Goal: Task Accomplishment & Management: Complete application form

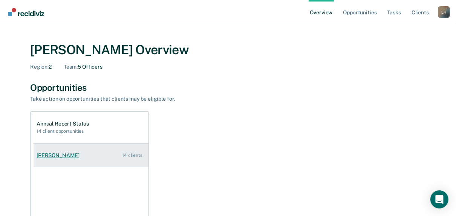
click at [64, 156] on div "[PERSON_NAME]" at bounding box center [60, 155] width 46 height 6
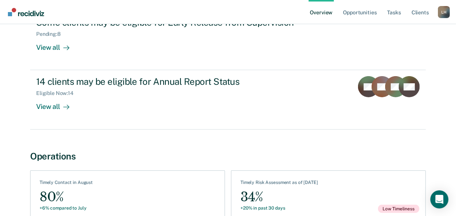
scroll to position [104, 0]
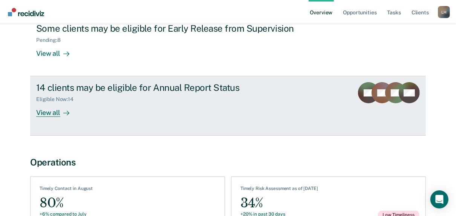
click at [48, 115] on div "View all" at bounding box center [57, 110] width 42 height 15
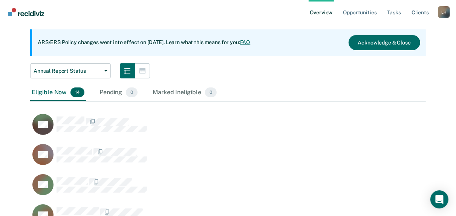
scroll to position [80, 0]
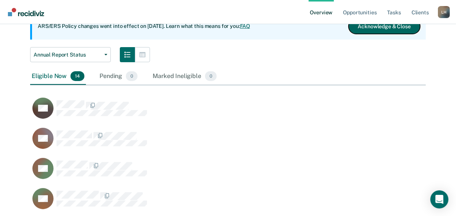
click at [387, 30] on button "Acknowledge & Close" at bounding box center [385, 26] width 72 height 15
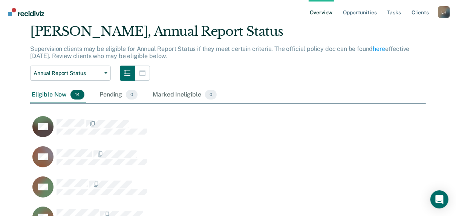
scroll to position [0, 0]
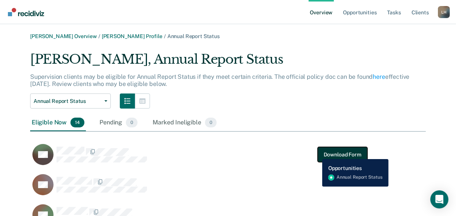
click at [325, 153] on button "Download Form" at bounding box center [343, 154] width 50 height 15
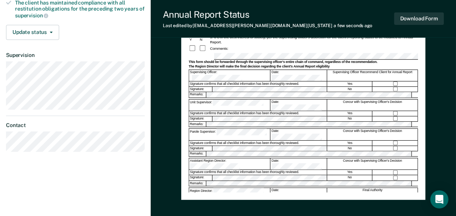
scroll to position [201, 0]
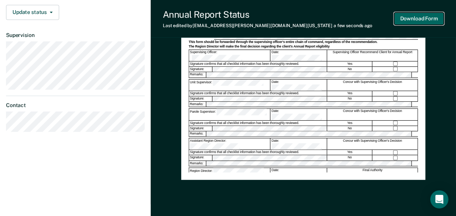
click at [419, 13] on button "Download Form" at bounding box center [419, 18] width 50 height 12
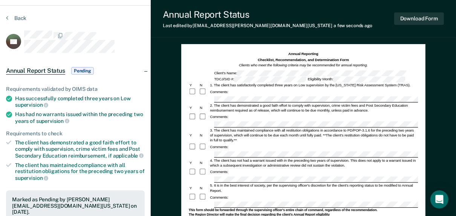
scroll to position [0, 0]
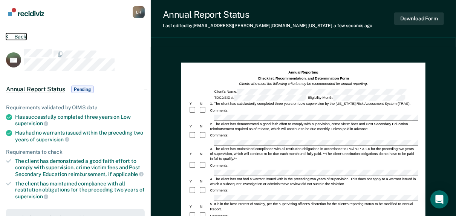
click at [15, 37] on button "Back" at bounding box center [16, 36] width 20 height 7
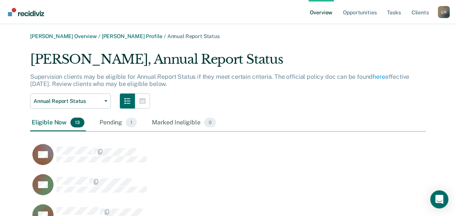
scroll to position [479, 391]
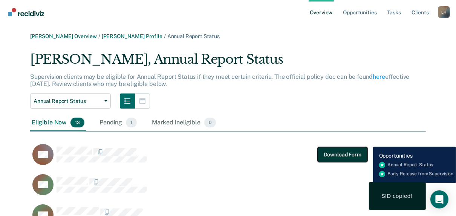
click at [327, 155] on button "Download Form" at bounding box center [343, 154] width 50 height 15
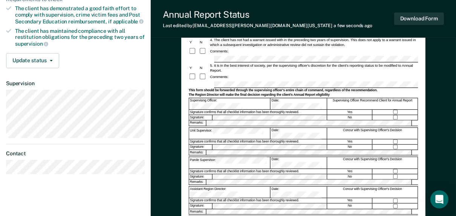
scroll to position [177, 0]
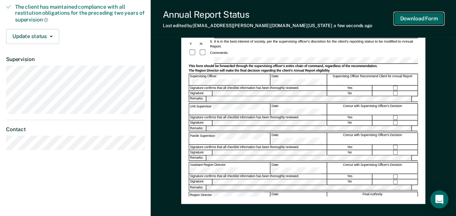
click at [417, 19] on button "Download Form" at bounding box center [419, 18] width 50 height 12
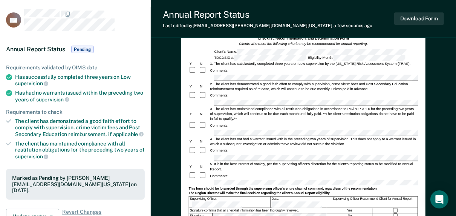
scroll to position [0, 0]
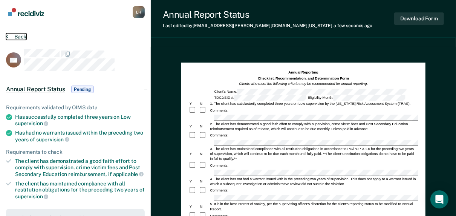
click at [20, 37] on button "Back" at bounding box center [16, 36] width 20 height 7
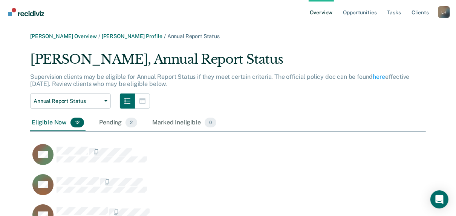
scroll to position [449, 391]
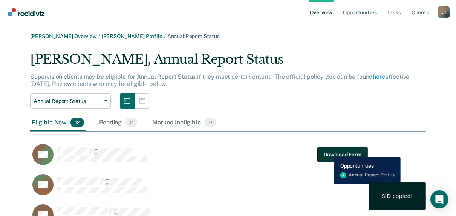
click at [329, 151] on button "Download Form" at bounding box center [343, 154] width 50 height 15
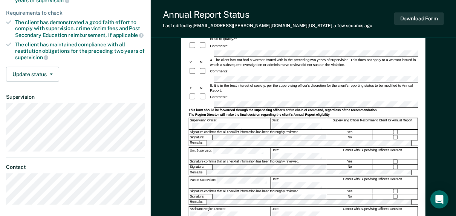
scroll to position [189, 0]
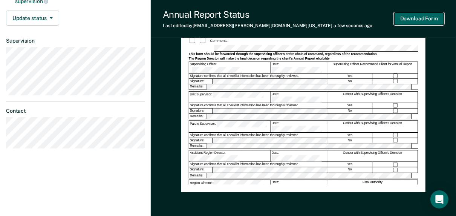
click at [408, 18] on button "Download Form" at bounding box center [419, 18] width 50 height 12
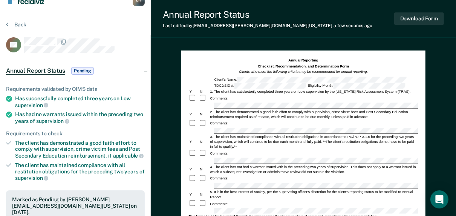
scroll to position [0, 0]
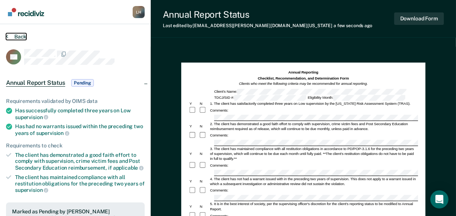
click at [18, 35] on button "Back" at bounding box center [16, 36] width 20 height 7
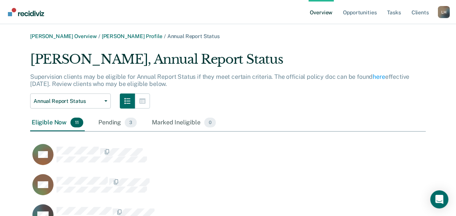
scroll to position [419, 391]
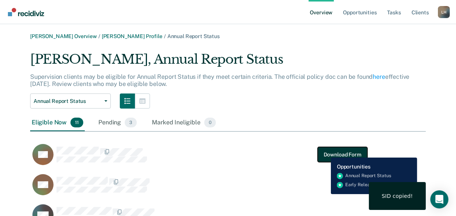
click at [325, 152] on button "Download Form" at bounding box center [343, 154] width 50 height 15
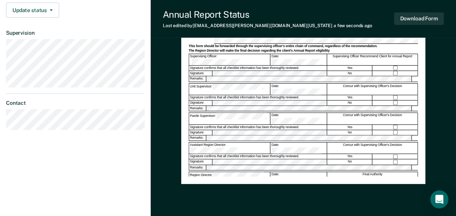
scroll to position [221, 0]
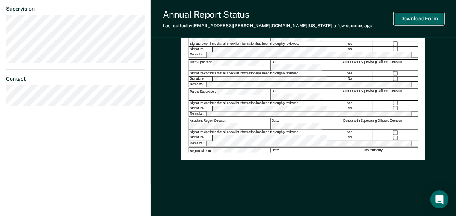
click at [411, 15] on button "Download Form" at bounding box center [419, 18] width 50 height 12
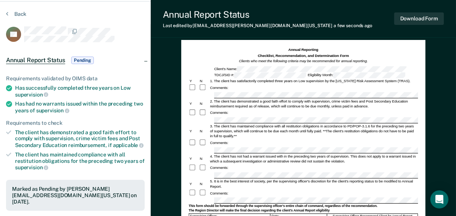
scroll to position [0, 0]
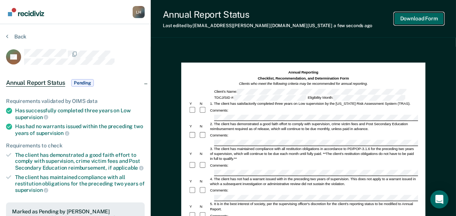
click at [435, 18] on button "Download Form" at bounding box center [419, 18] width 50 height 12
click at [17, 35] on button "Back" at bounding box center [16, 36] width 20 height 7
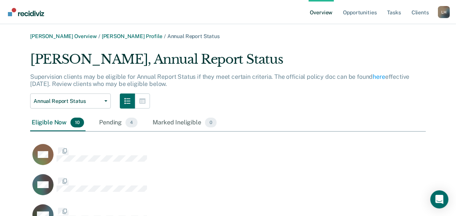
scroll to position [389, 391]
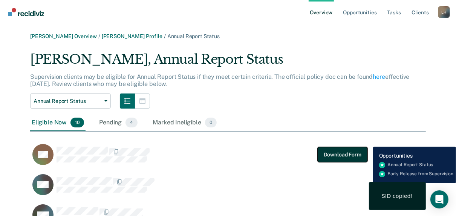
click at [341, 149] on button "Download Form" at bounding box center [343, 154] width 50 height 15
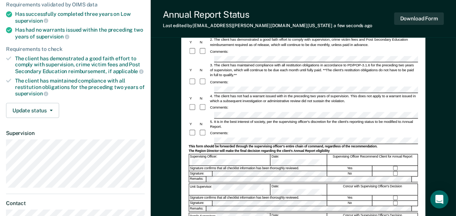
scroll to position [124, 0]
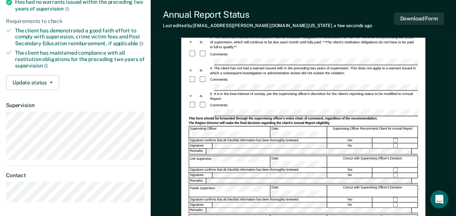
click at [225, 197] on div "Signature confirms that all checklist information has been thoroughly reviewed." at bounding box center [258, 199] width 138 height 5
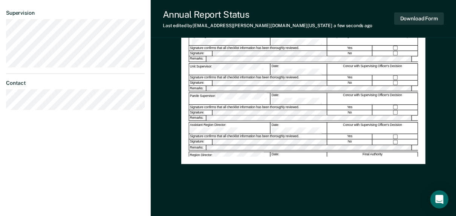
scroll to position [224, 0]
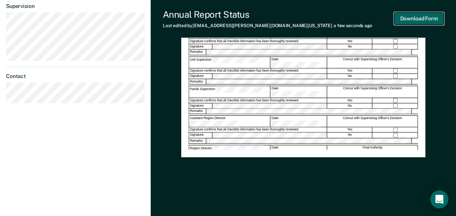
click at [429, 19] on button "Download Form" at bounding box center [419, 18] width 50 height 12
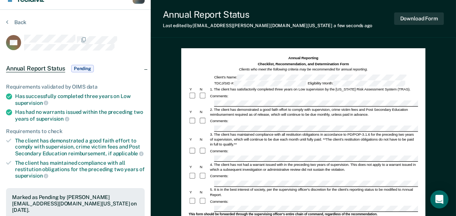
scroll to position [0, 0]
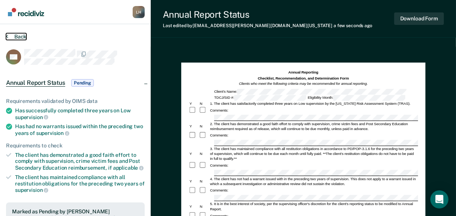
click at [18, 38] on button "Back" at bounding box center [16, 36] width 20 height 7
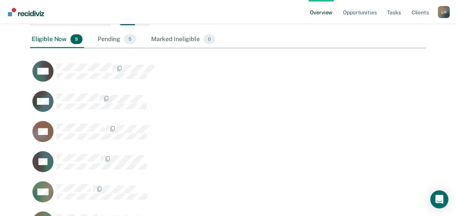
scroll to position [84, 0]
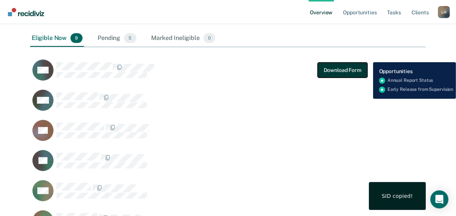
click at [328, 69] on button "Download Form" at bounding box center [343, 70] width 50 height 15
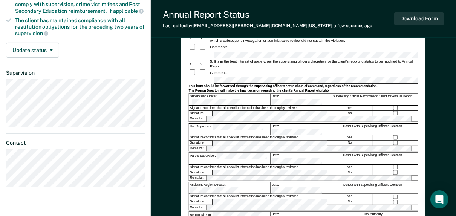
scroll to position [181, 0]
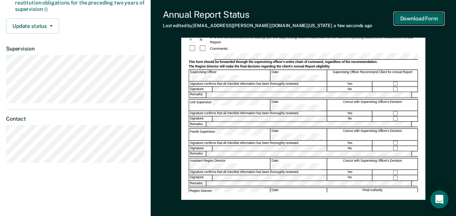
click at [403, 19] on button "Download Form" at bounding box center [419, 18] width 50 height 12
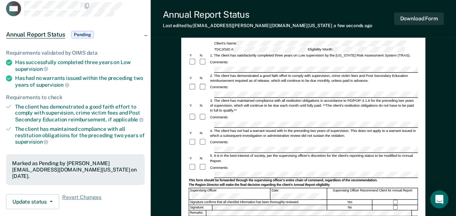
scroll to position [0, 0]
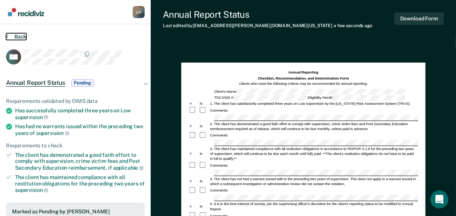
click at [17, 36] on button "Back" at bounding box center [16, 36] width 20 height 7
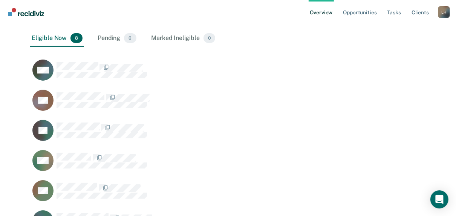
scroll to position [328, 391]
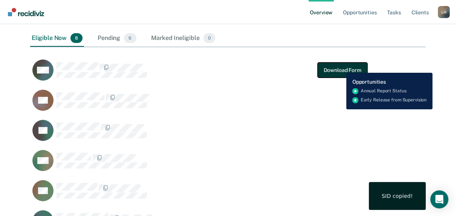
click at [341, 67] on button "Download Form" at bounding box center [343, 70] width 50 height 15
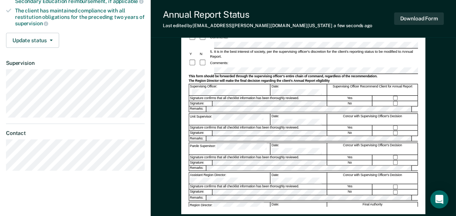
scroll to position [173, 0]
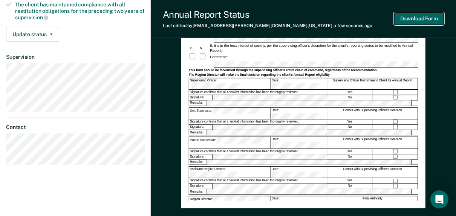
click at [416, 19] on button "Download Form" at bounding box center [419, 18] width 50 height 12
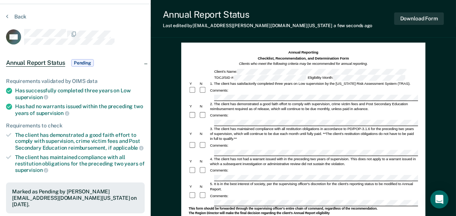
scroll to position [0, 0]
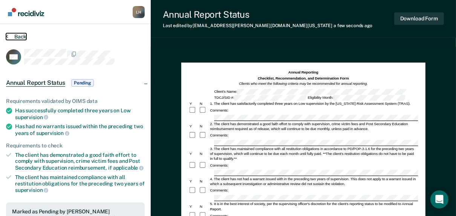
click at [18, 35] on button "Back" at bounding box center [16, 36] width 20 height 7
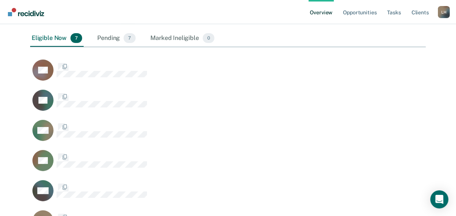
scroll to position [298, 391]
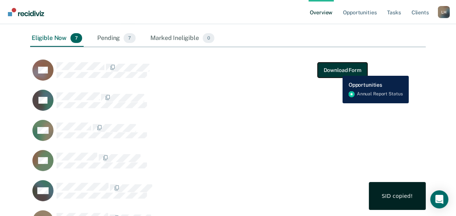
click at [337, 70] on button "Download Form" at bounding box center [343, 70] width 50 height 15
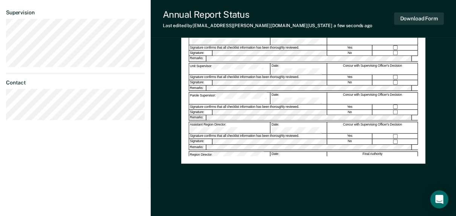
scroll to position [224, 0]
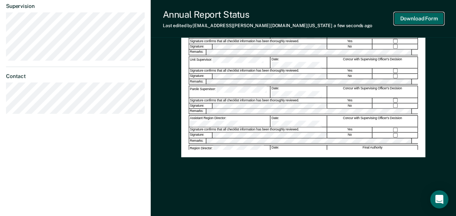
click at [407, 21] on button "Download Form" at bounding box center [419, 18] width 50 height 12
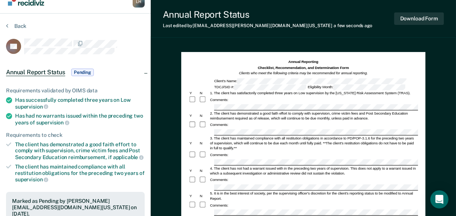
scroll to position [0, 0]
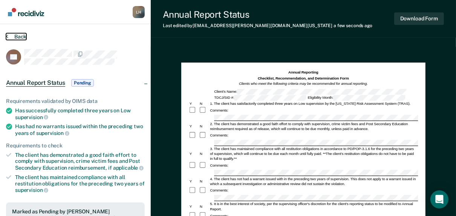
click at [15, 37] on button "Back" at bounding box center [16, 36] width 20 height 7
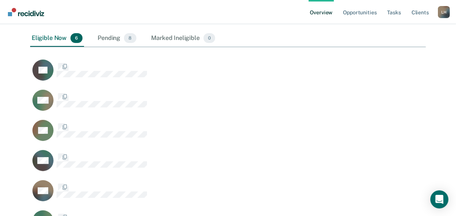
scroll to position [268, 391]
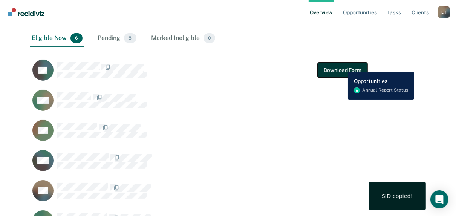
click at [342, 66] on button "Download Form" at bounding box center [343, 70] width 50 height 15
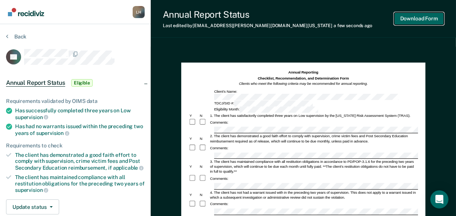
click at [423, 21] on button "Download Form" at bounding box center [419, 18] width 50 height 12
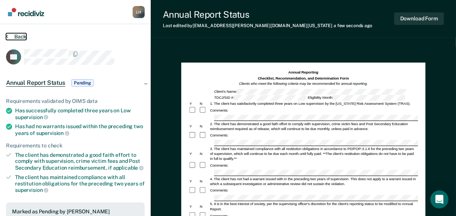
click at [16, 35] on button "Back" at bounding box center [16, 36] width 20 height 7
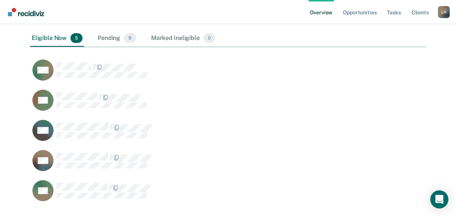
scroll to position [238, 391]
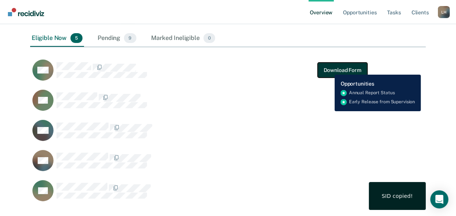
click at [329, 69] on button "Download Form" at bounding box center [343, 70] width 50 height 15
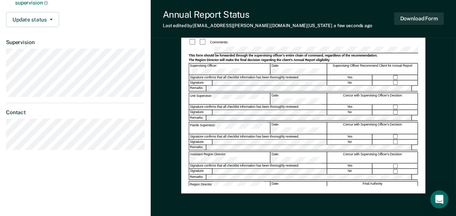
scroll to position [224, 0]
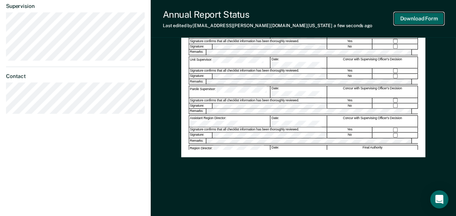
click at [407, 18] on button "Download Form" at bounding box center [419, 18] width 50 height 12
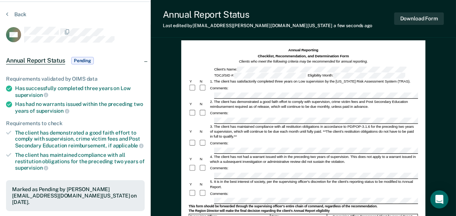
scroll to position [0, 0]
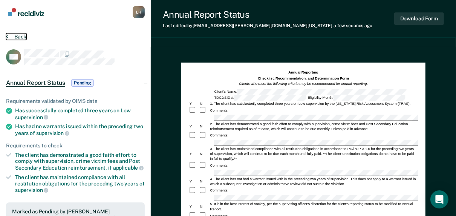
click at [15, 37] on button "Back" at bounding box center [16, 36] width 20 height 7
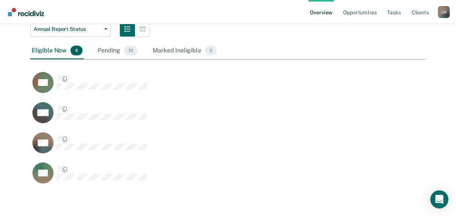
scroll to position [208, 391]
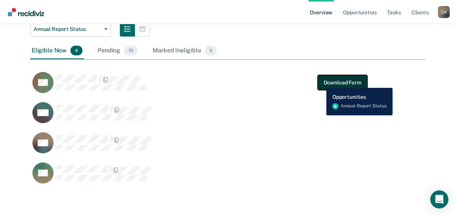
click at [321, 82] on button "Download Form" at bounding box center [343, 82] width 50 height 15
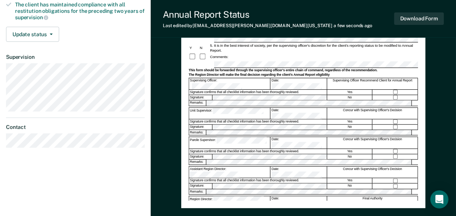
scroll to position [224, 0]
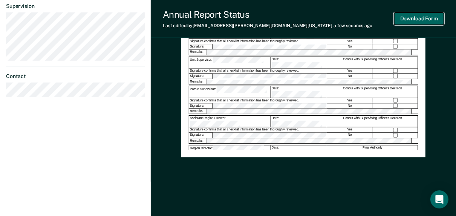
click at [413, 19] on button "Download Form" at bounding box center [419, 18] width 50 height 12
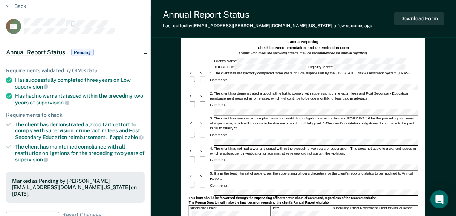
scroll to position [0, 0]
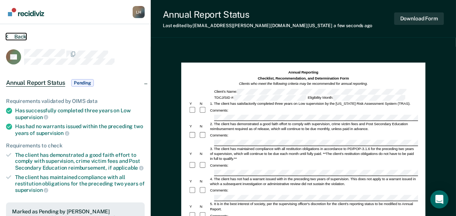
click at [20, 38] on button "Back" at bounding box center [16, 36] width 20 height 7
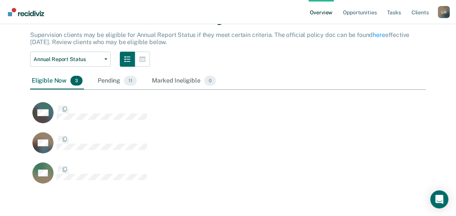
scroll to position [178, 391]
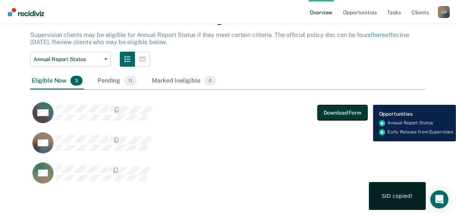
click at [347, 110] on button "Download Form" at bounding box center [343, 112] width 50 height 15
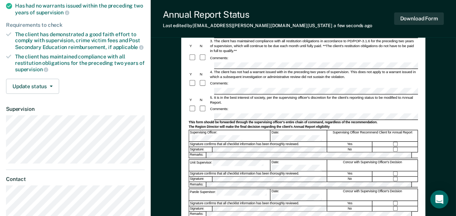
scroll to position [124, 0]
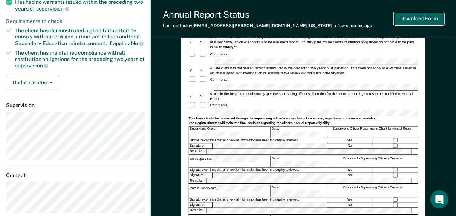
click at [415, 19] on button "Download Form" at bounding box center [419, 18] width 50 height 12
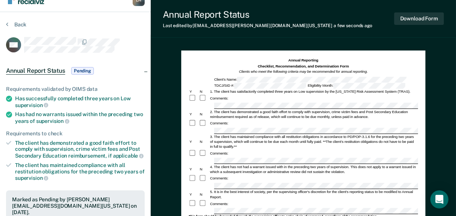
scroll to position [0, 0]
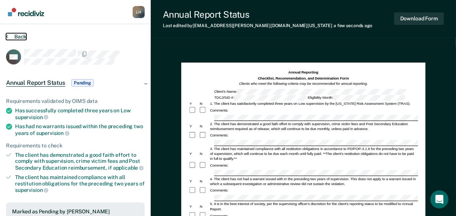
click at [15, 36] on button "Back" at bounding box center [16, 36] width 20 height 7
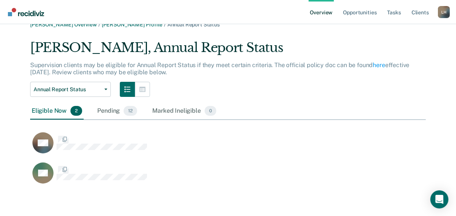
scroll to position [147, 391]
click at [15, 36] on div "[PERSON_NAME] Overview / [PERSON_NAME] Profile / Annual Report Status [PERSON_N…" at bounding box center [228, 106] width 438 height 171
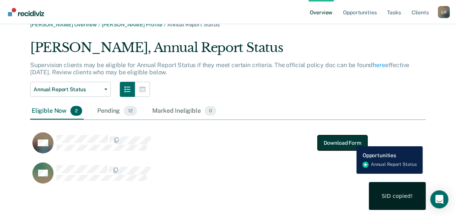
click at [351, 141] on button "Download Form" at bounding box center [343, 142] width 50 height 15
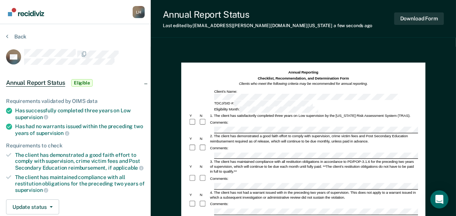
click at [248, 144] on div "Comments:" at bounding box center [304, 148] width 230 height 8
click at [217, 190] on div "4. The client has not had a warrant issued with in the preceding two years of s…" at bounding box center [313, 195] width 209 height 10
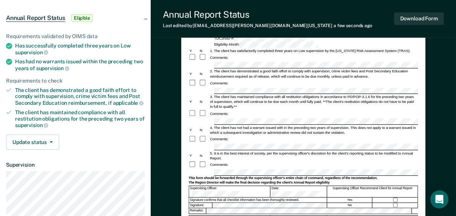
scroll to position [52, 0]
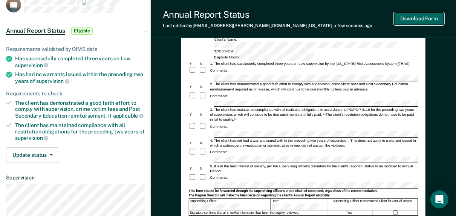
click at [427, 19] on button "Download Form" at bounding box center [419, 18] width 50 height 12
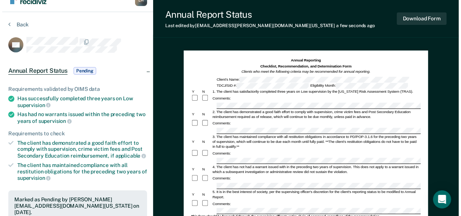
scroll to position [0, 0]
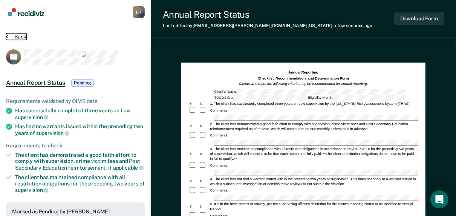
click at [17, 36] on button "Back" at bounding box center [16, 36] width 20 height 7
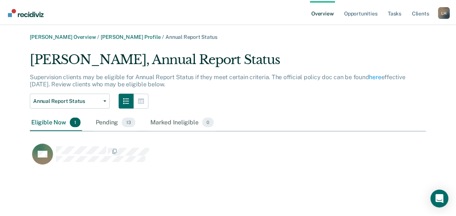
scroll to position [117, 396]
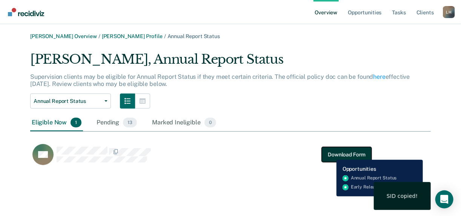
click at [331, 154] on button "Download Form" at bounding box center [347, 154] width 50 height 15
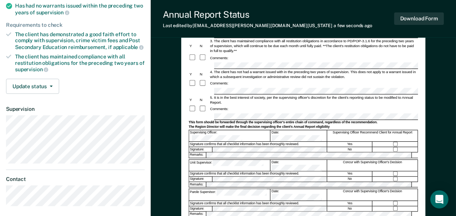
scroll to position [121, 0]
click at [417, 20] on button "Download Form" at bounding box center [419, 18] width 50 height 12
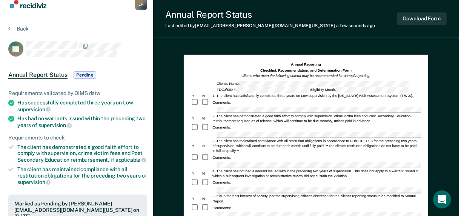
scroll to position [0, 0]
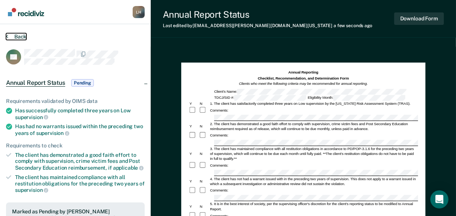
click at [15, 35] on button "Back" at bounding box center [16, 36] width 20 height 7
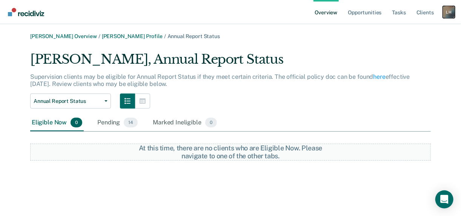
click at [452, 12] on div "L H" at bounding box center [449, 12] width 12 height 12
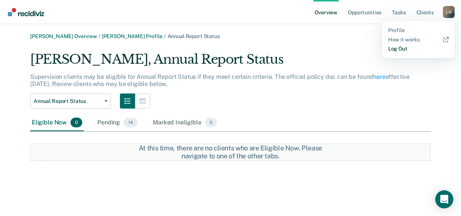
click at [397, 47] on link "Log Out" at bounding box center [418, 49] width 61 height 6
